Goal: Task Accomplishment & Management: Complete application form

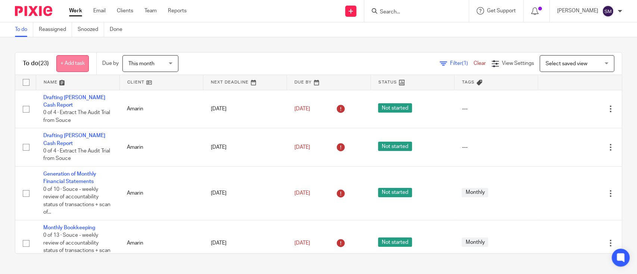
click at [80, 65] on link "+ Add task" at bounding box center [72, 63] width 32 height 17
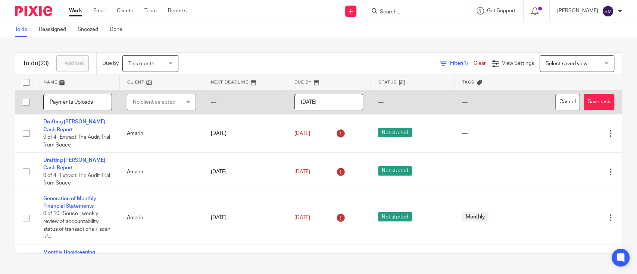
type input "Payments Uploads"
click at [168, 105] on div "No client selected" at bounding box center [158, 102] width 50 height 16
type input "SIMU"
click at [151, 138] on span "Simusolar Inc." at bounding box center [145, 139] width 32 height 5
click at [99, 102] on input "Payments Uploads" at bounding box center [77, 102] width 69 height 17
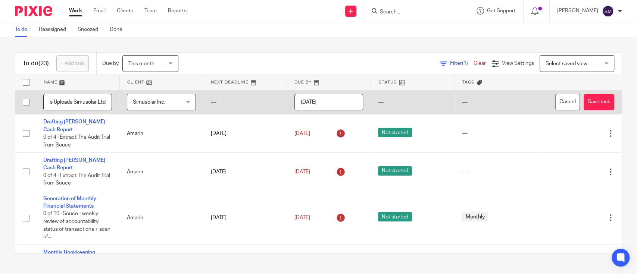
scroll to position [0, 25]
type input "Payments Uploads Simusolar Ltd"
click at [486, 98] on td "---" at bounding box center [496, 102] width 84 height 25
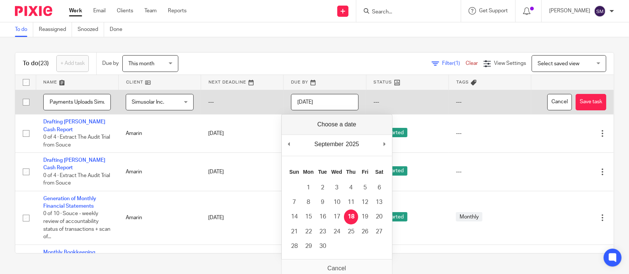
click at [337, 100] on input "[DATE]" at bounding box center [325, 102] width 68 height 17
click at [333, 102] on input "2025-09-25" at bounding box center [325, 102] width 68 height 17
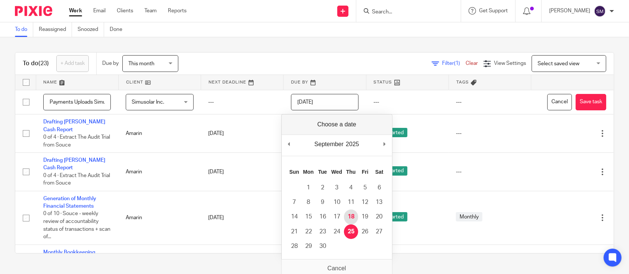
type input "[DATE]"
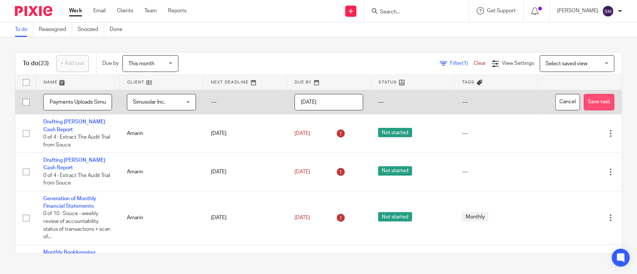
click at [586, 103] on button "Save task" at bounding box center [598, 102] width 31 height 17
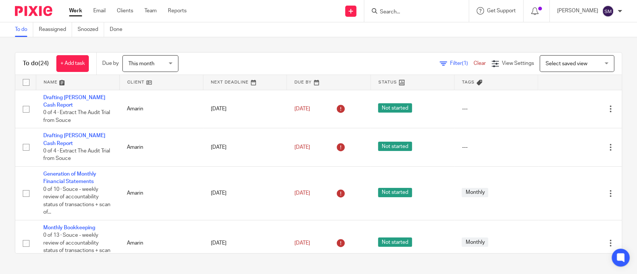
click at [235, 60] on div "Filter (1) Clear View Settings View Settings (1) Filters Clear Save Manage save…" at bounding box center [406, 63] width 430 height 17
